Goal: Information Seeking & Learning: Learn about a topic

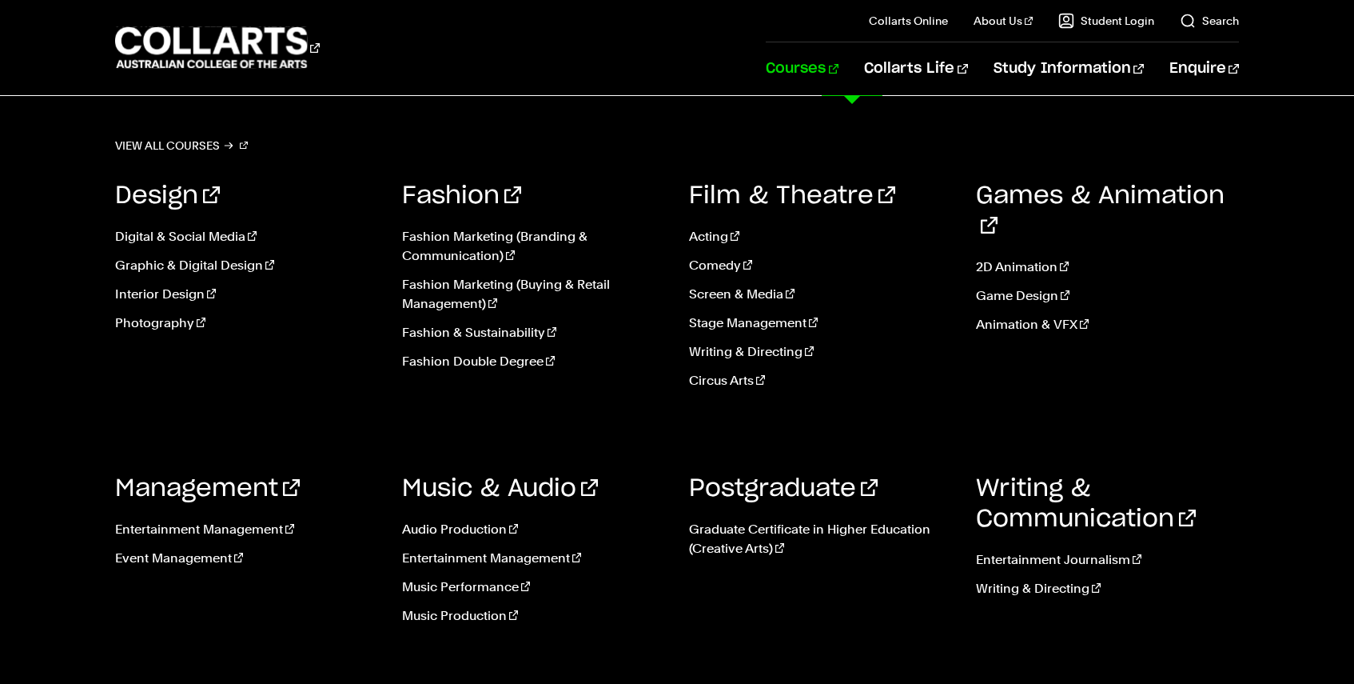
click at [839, 68] on link "Courses" at bounding box center [802, 68] width 73 height 53
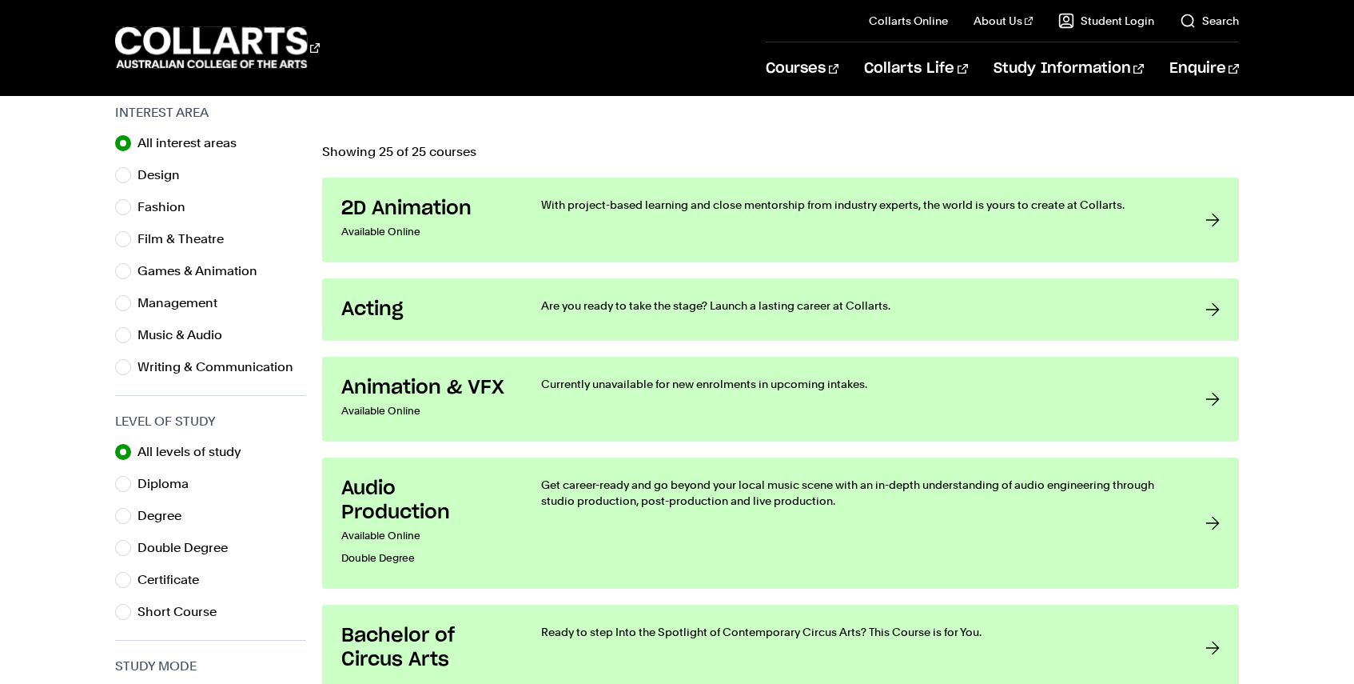
scroll to position [512, 0]
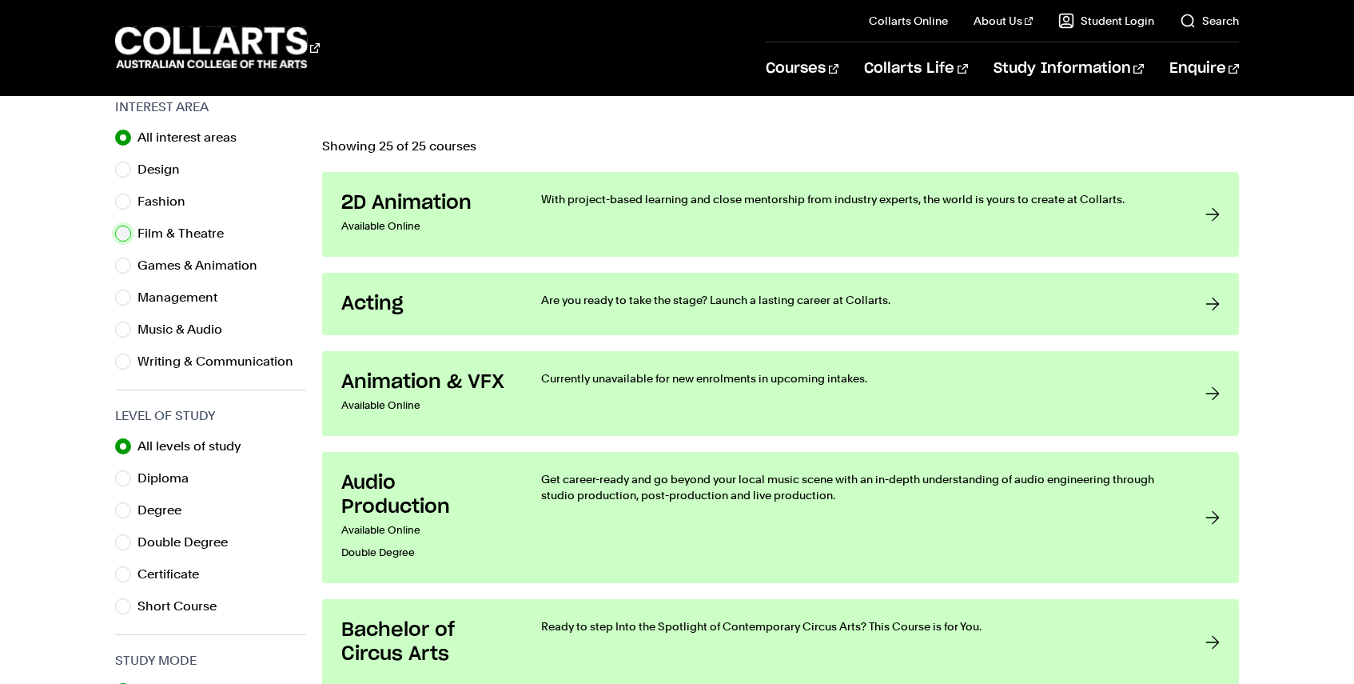
click at [124, 232] on input "Film & Theatre" at bounding box center [123, 233] width 16 height 16
radio input "true"
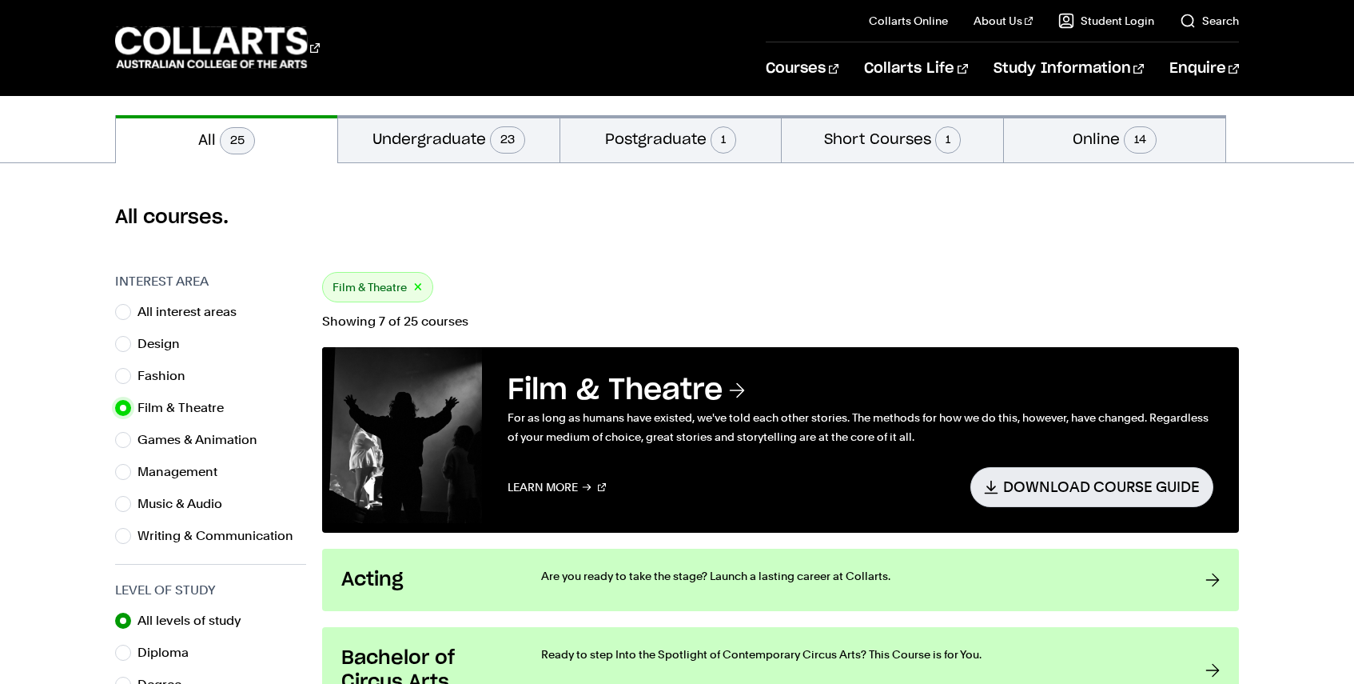
scroll to position [335, 0]
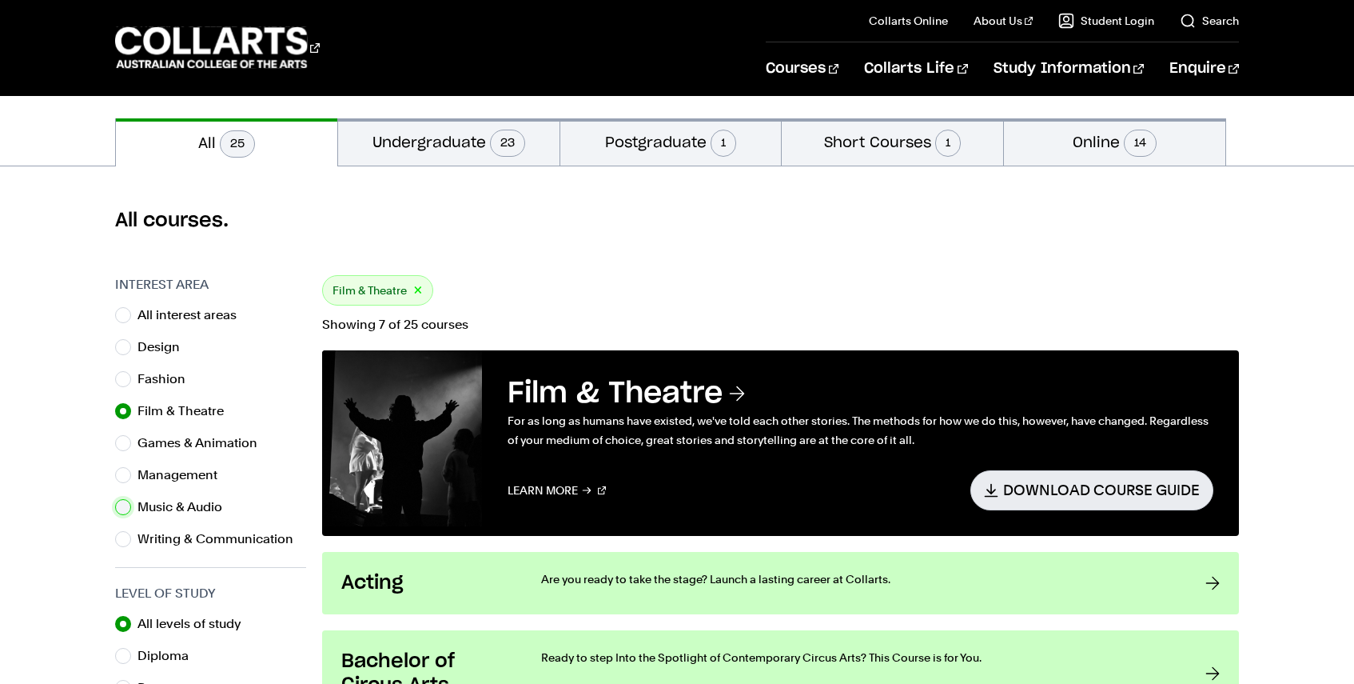
click at [125, 507] on input "Music & Audio" at bounding box center [123, 507] width 16 height 16
radio input "true"
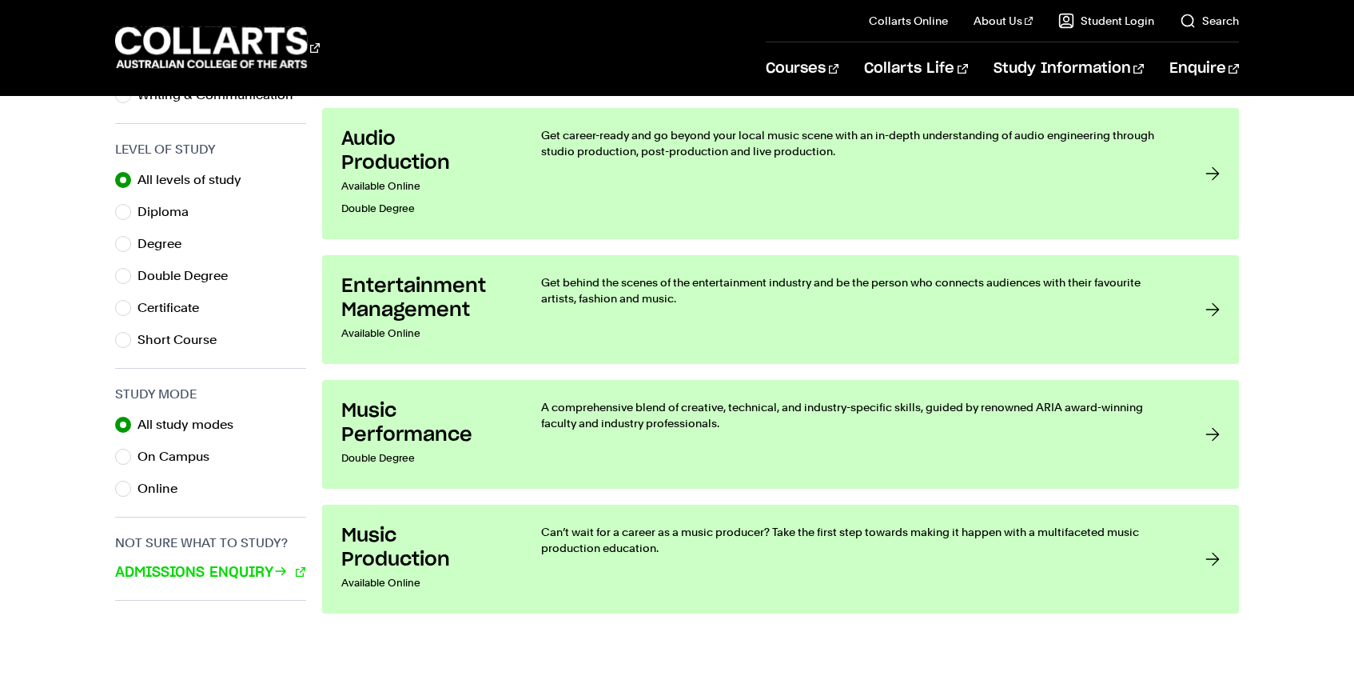
scroll to position [780, 0]
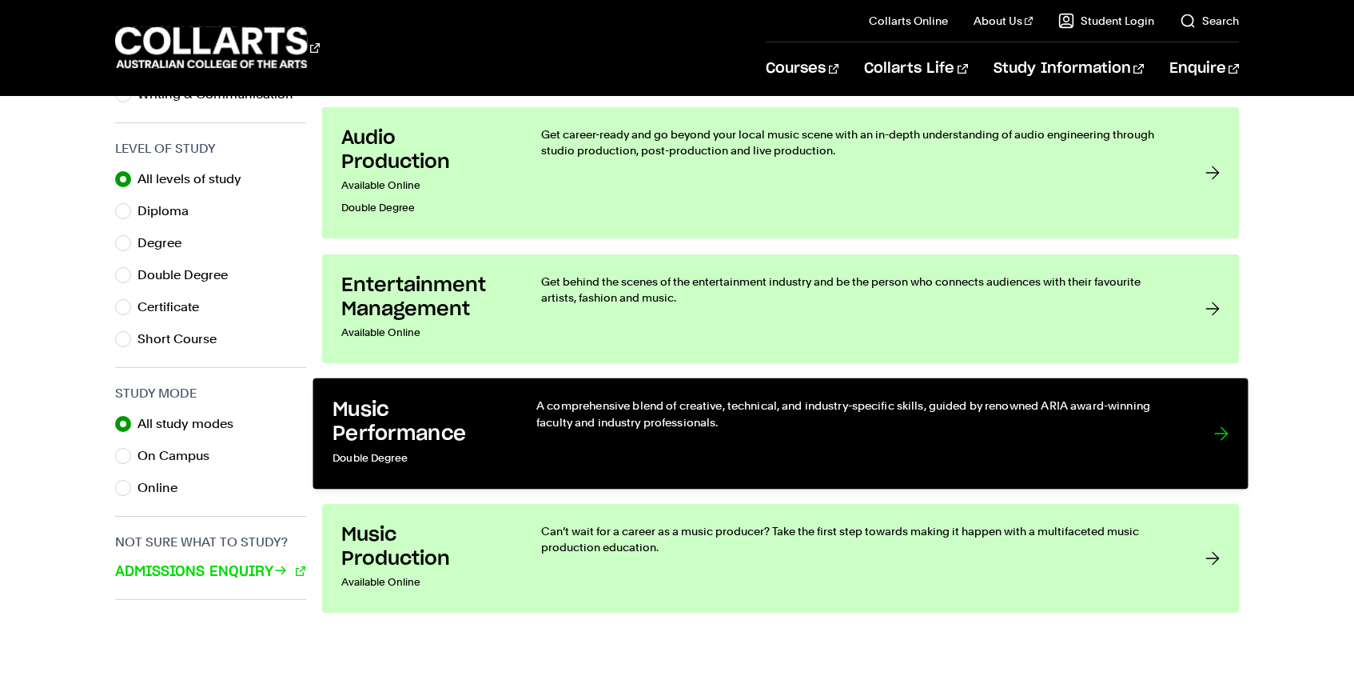
click at [610, 442] on div "A comprehensive blend of creative, technical, and industry-specific skills, gui…" at bounding box center [858, 433] width 645 height 72
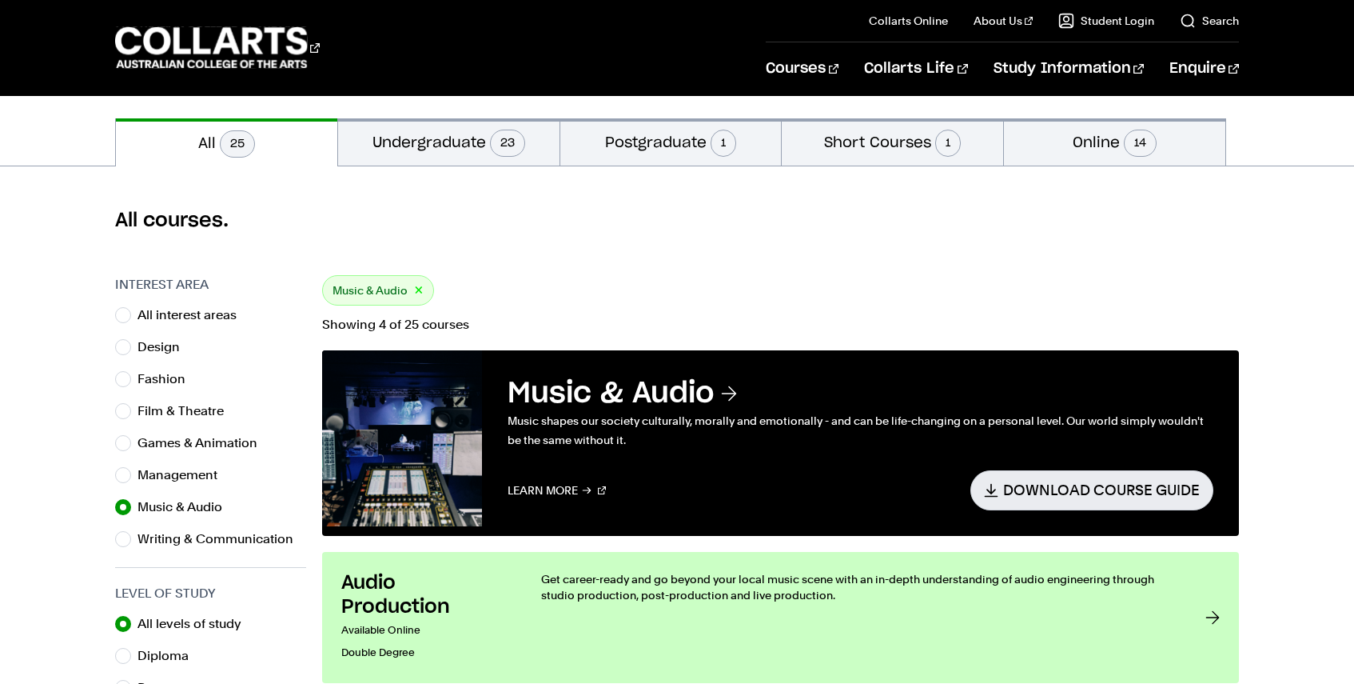
scroll to position [512, 0]
